Goal: Use online tool/utility: Utilize a website feature to perform a specific function

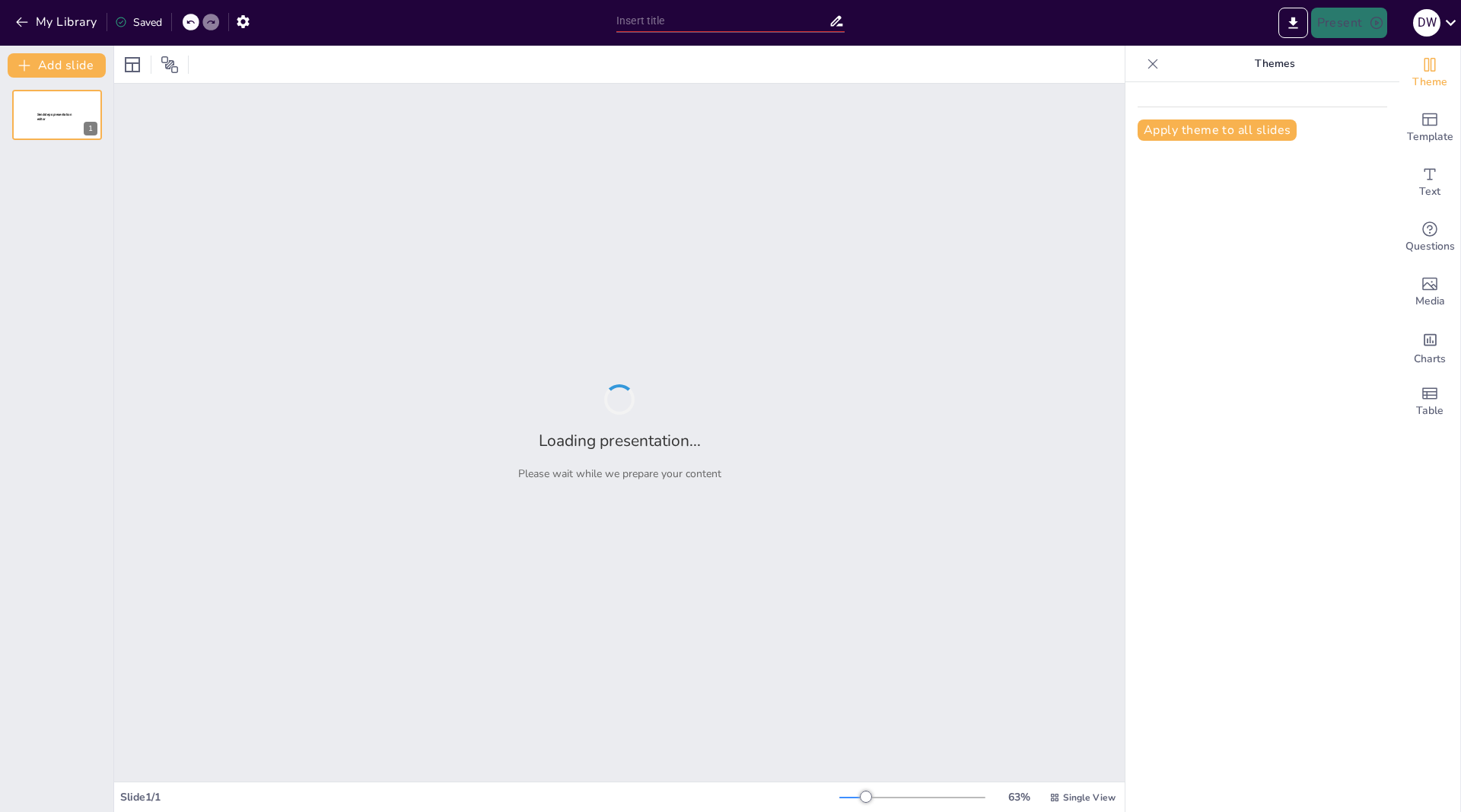
type input "Evaluasi Kinerja Sistem Otomasi FPD: Statistik dan Temuan"
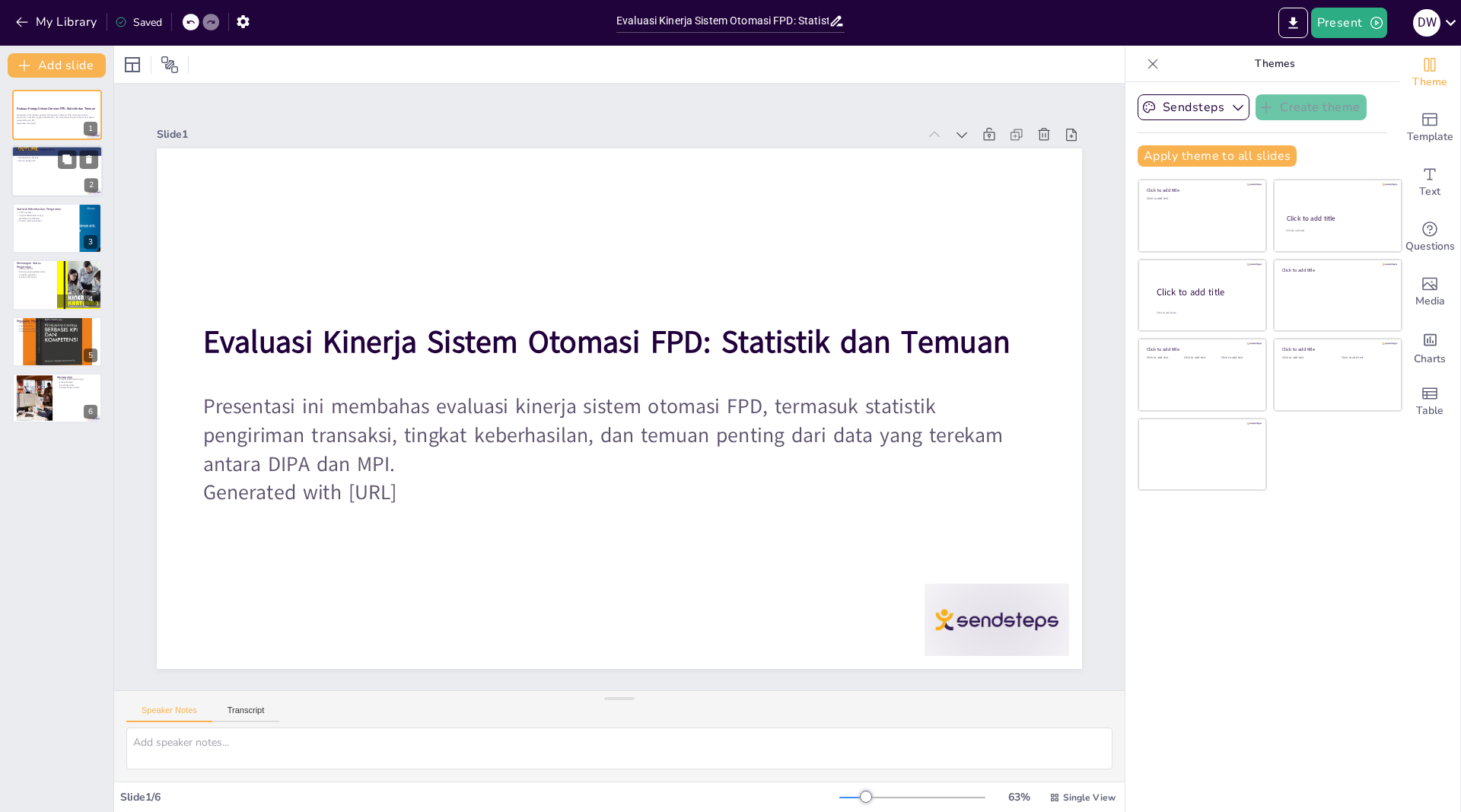
click at [49, 178] on div at bounding box center [57, 172] width 91 height 52
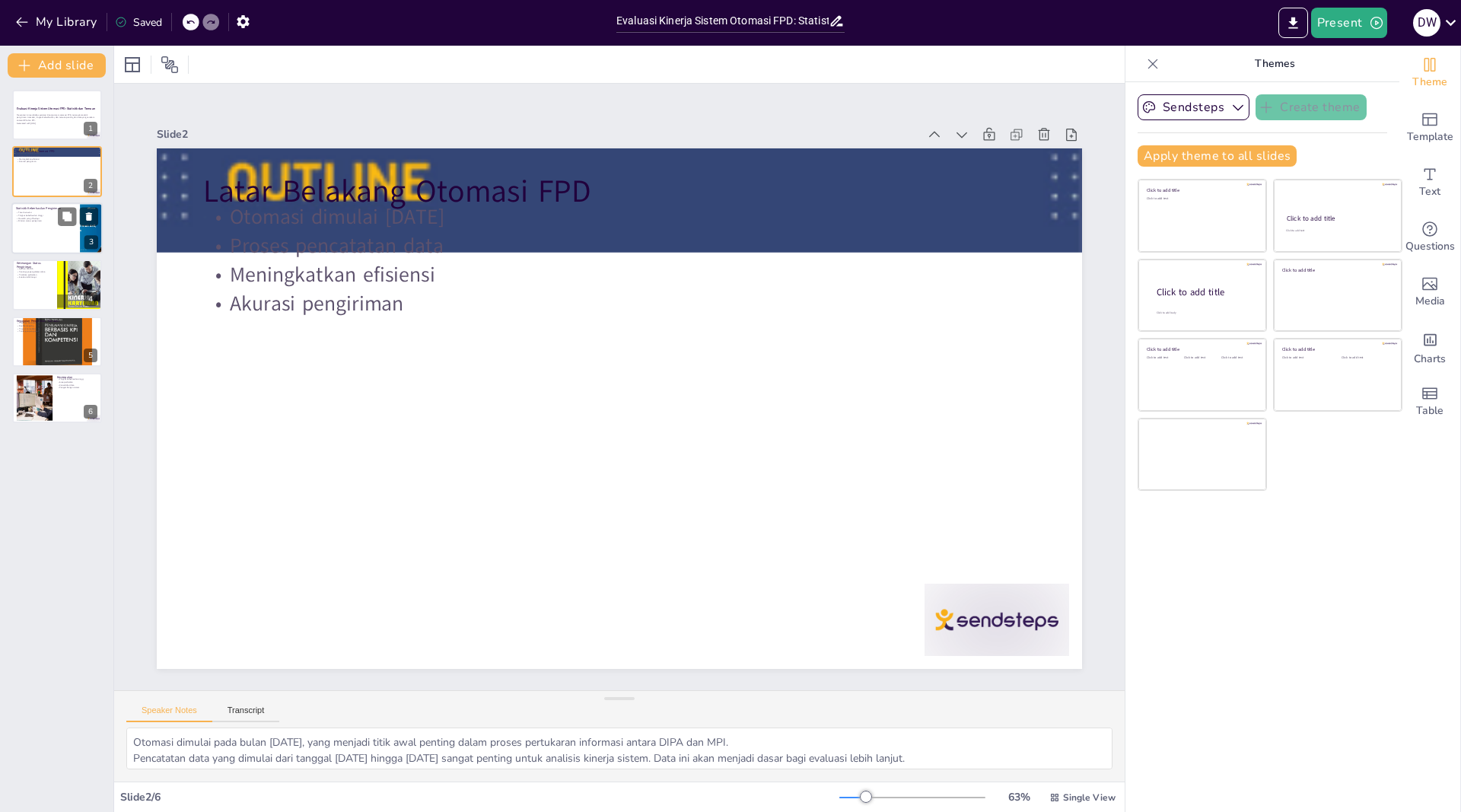
click at [46, 232] on div at bounding box center [57, 229] width 91 height 52
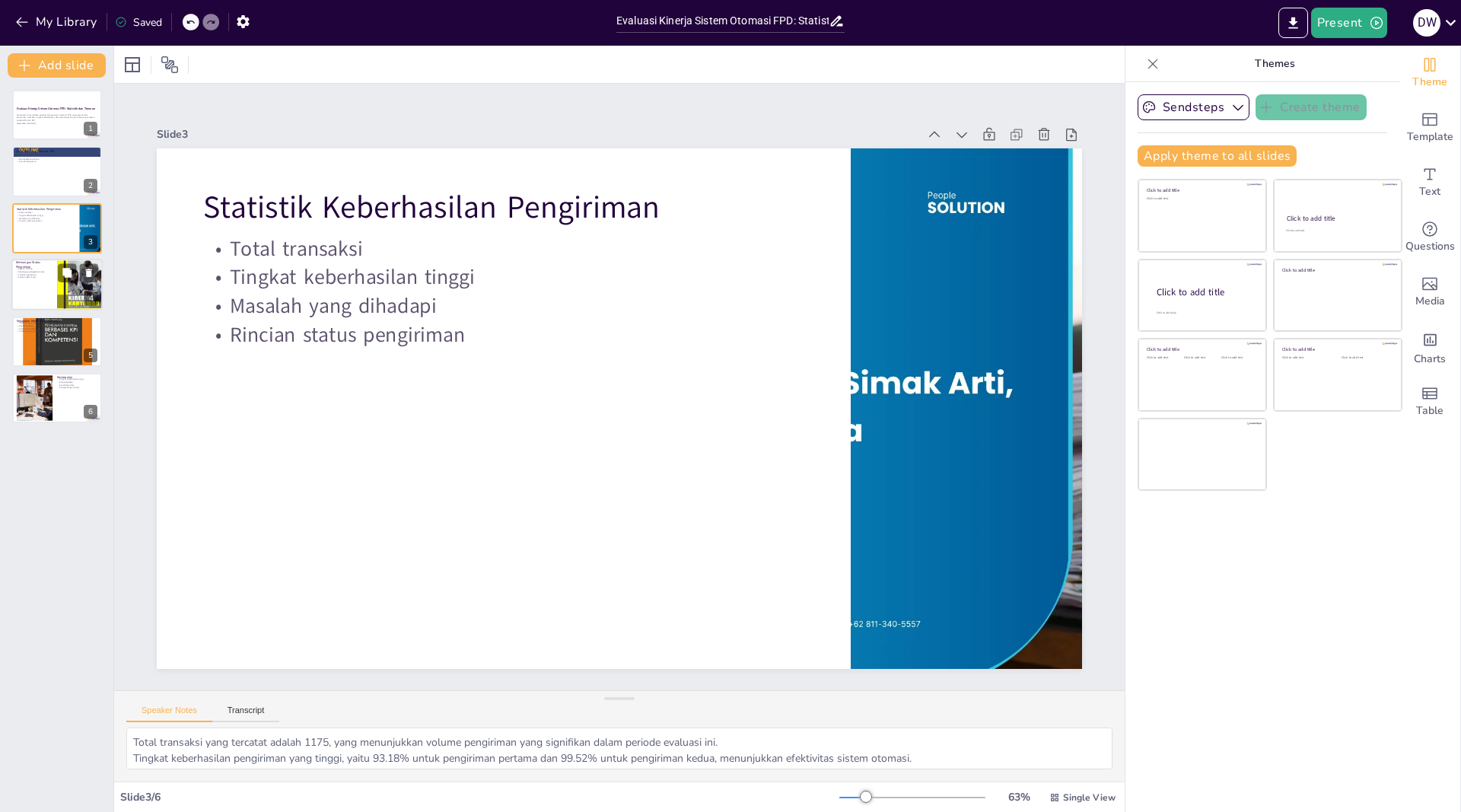
click at [44, 279] on p "Analisis lebih lanjut" at bounding box center [35, 278] width 36 height 3
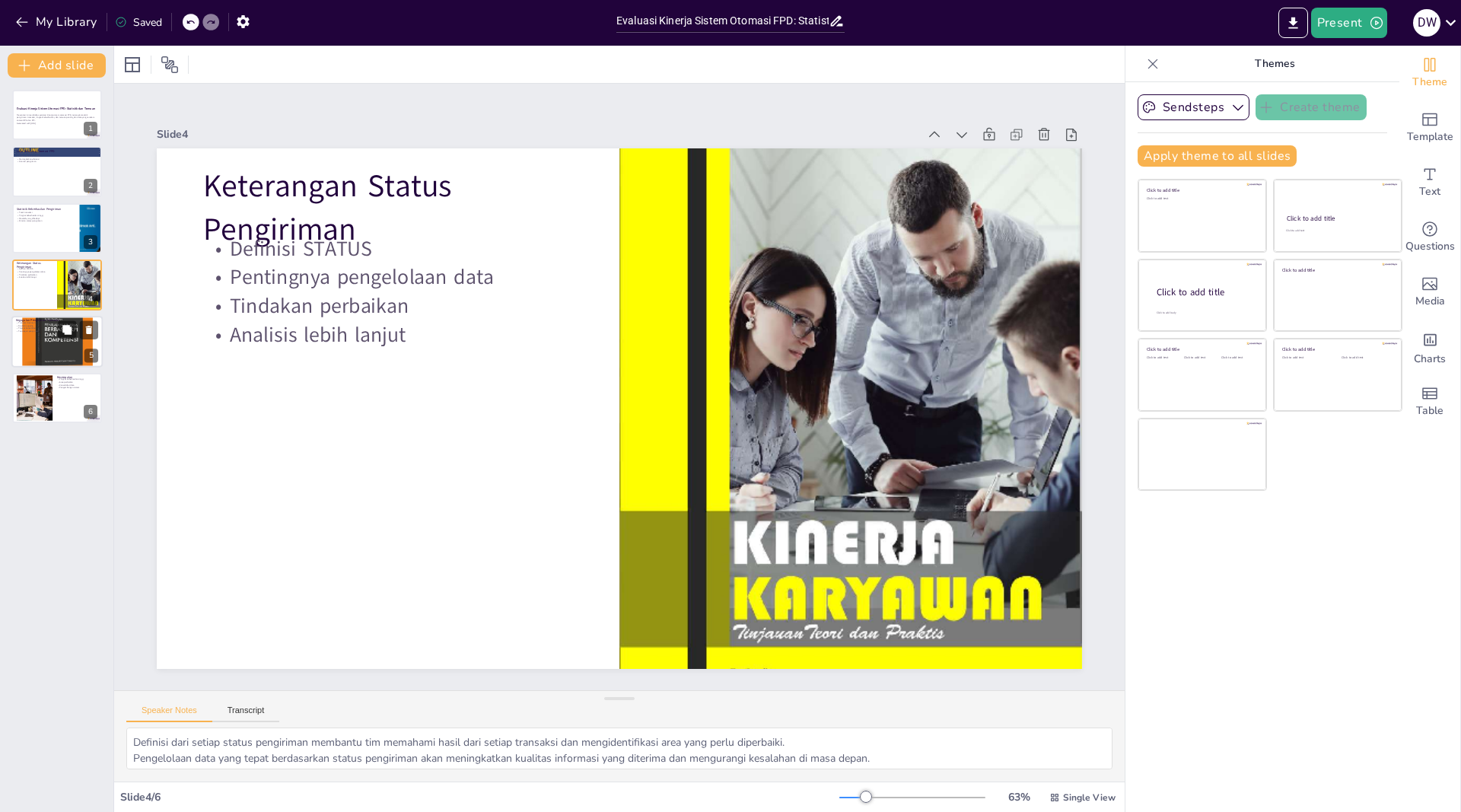
click at [30, 344] on div at bounding box center [57, 340] width 91 height 122
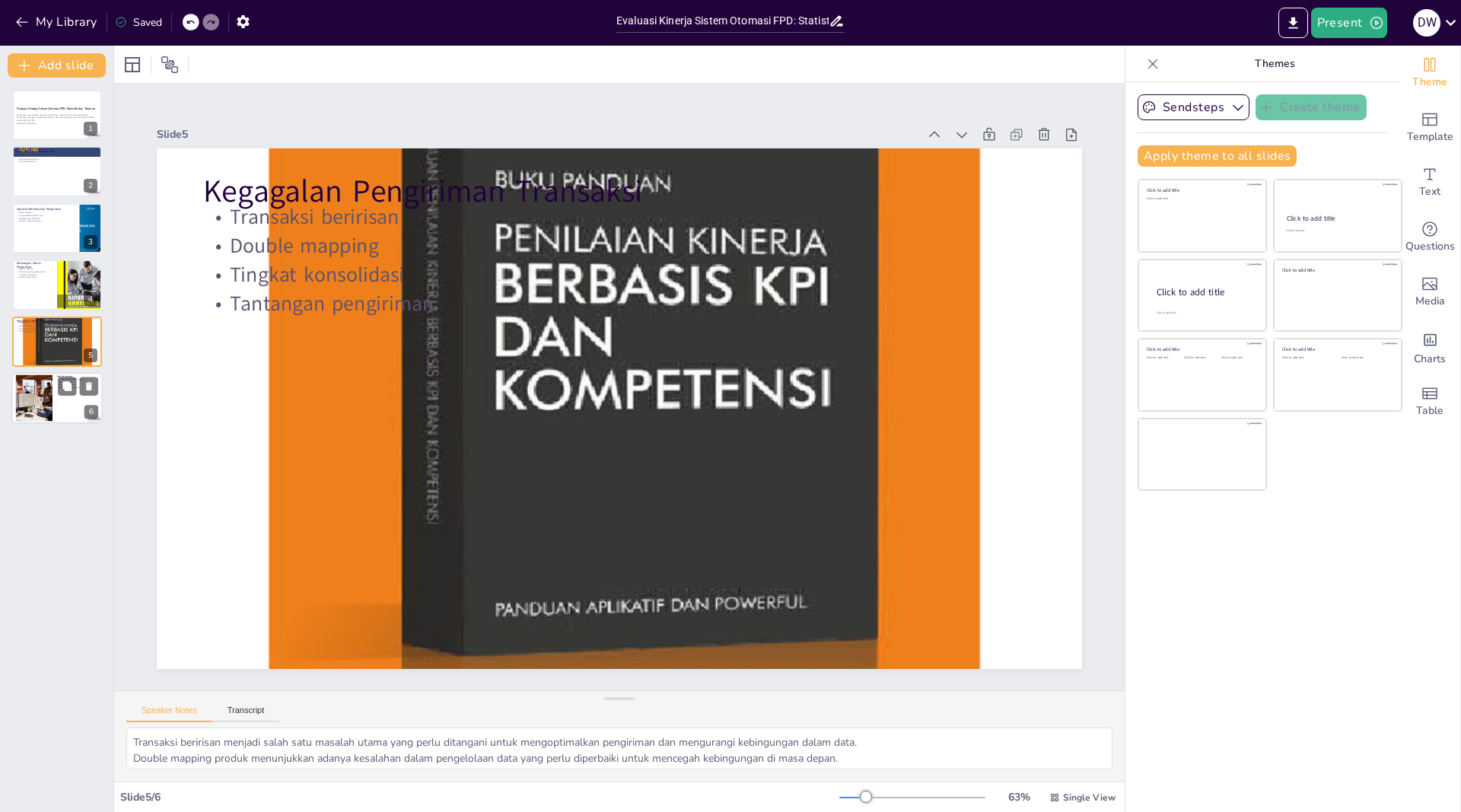
click at [27, 384] on div at bounding box center [34, 399] width 69 height 47
type textarea "Tingkat keberhasilan yang tinggi menunjukkan bahwa sistem otomasi telah berjala…"
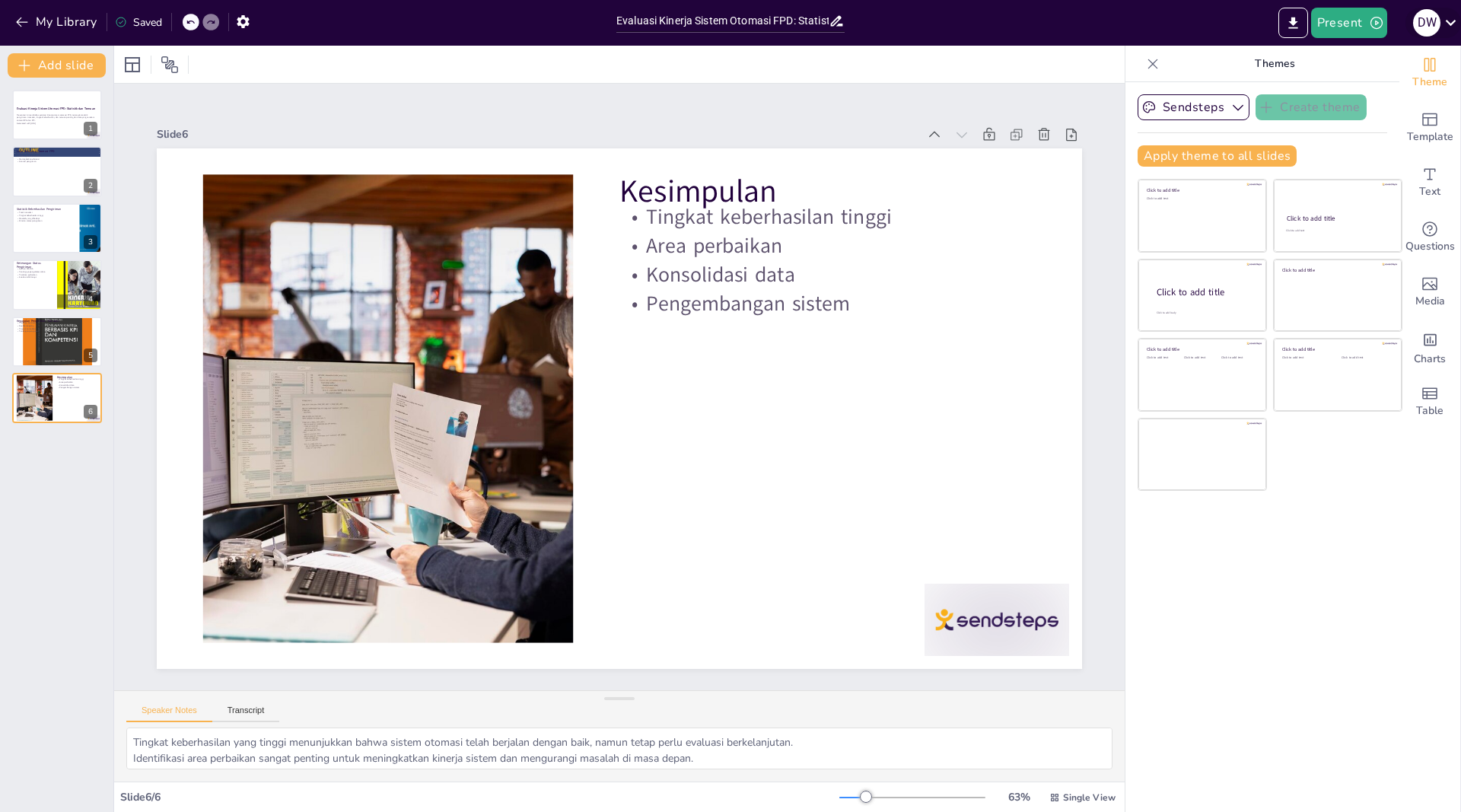
click at [1454, 16] on icon at bounding box center [1451, 22] width 21 height 21
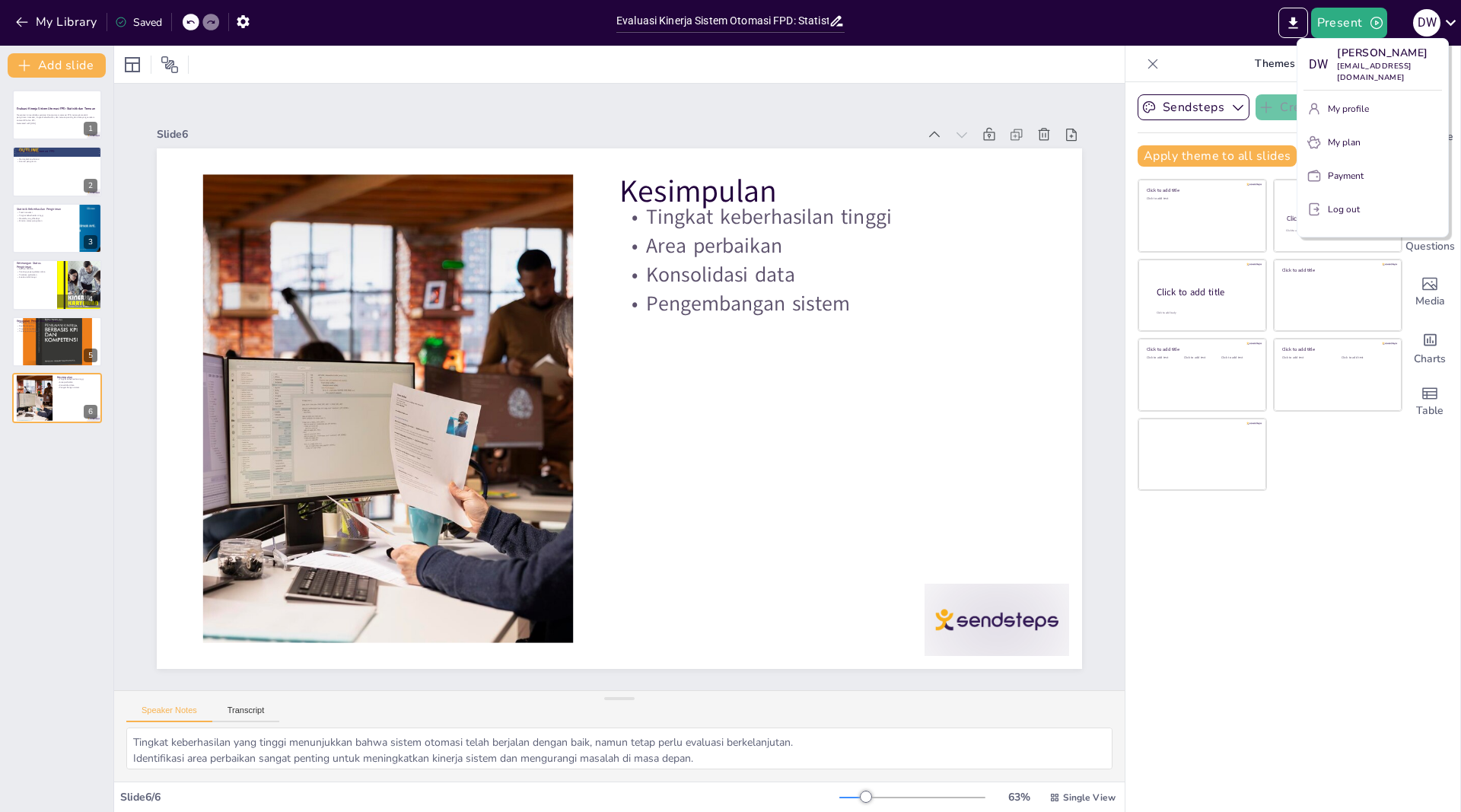
click at [1390, 135] on div "My plan" at bounding box center [1382, 142] width 108 height 14
